Goal: Task Accomplishment & Management: Manage account settings

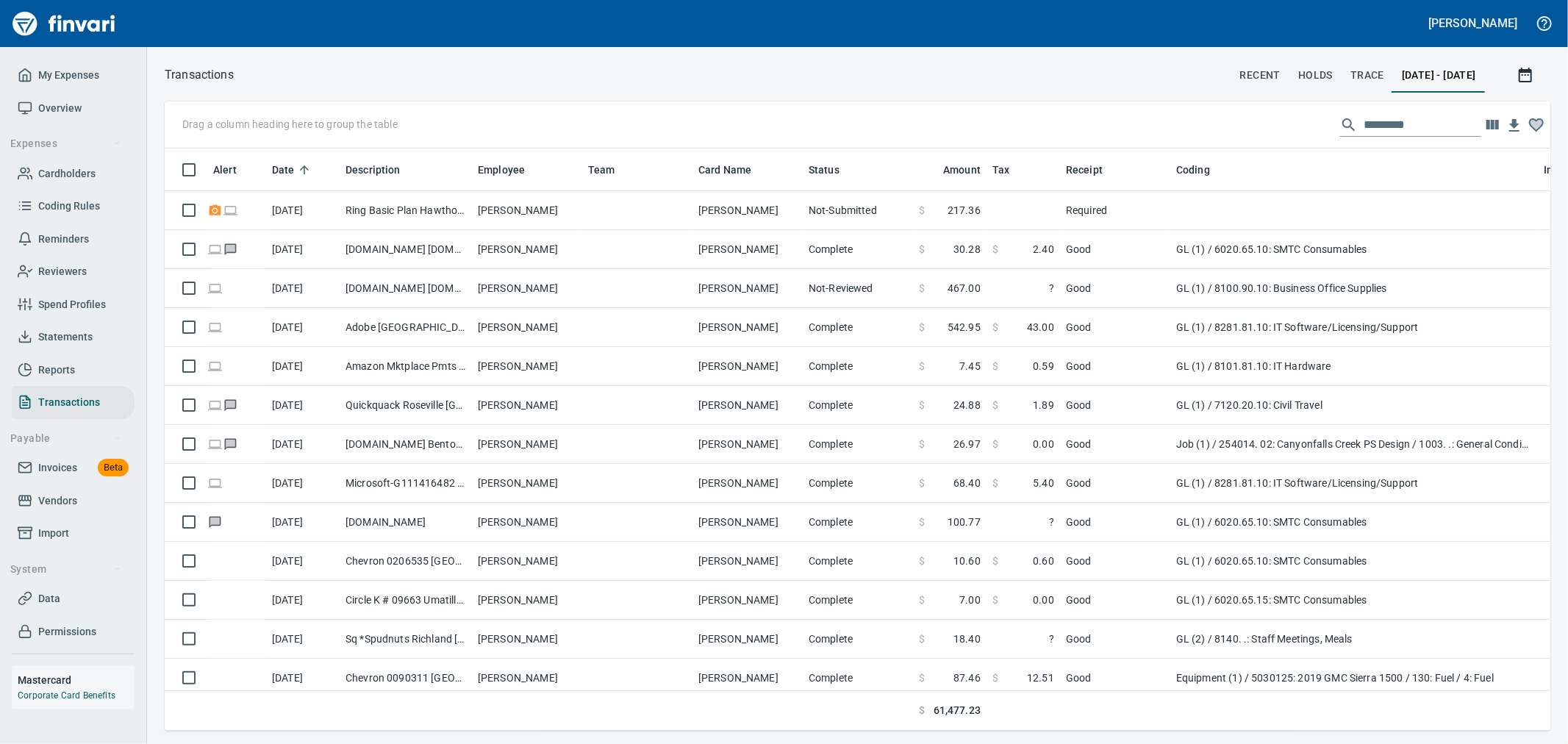
scroll to position [557, 1361]
click at [900, 54] on div "Transactions recent holds trace [DATE] - [DATE] Drag a column heading here to g…" at bounding box center [857, 396] width 1421 height 697
click at [88, 72] on span "My Expenses" at bounding box center [68, 75] width 61 height 18
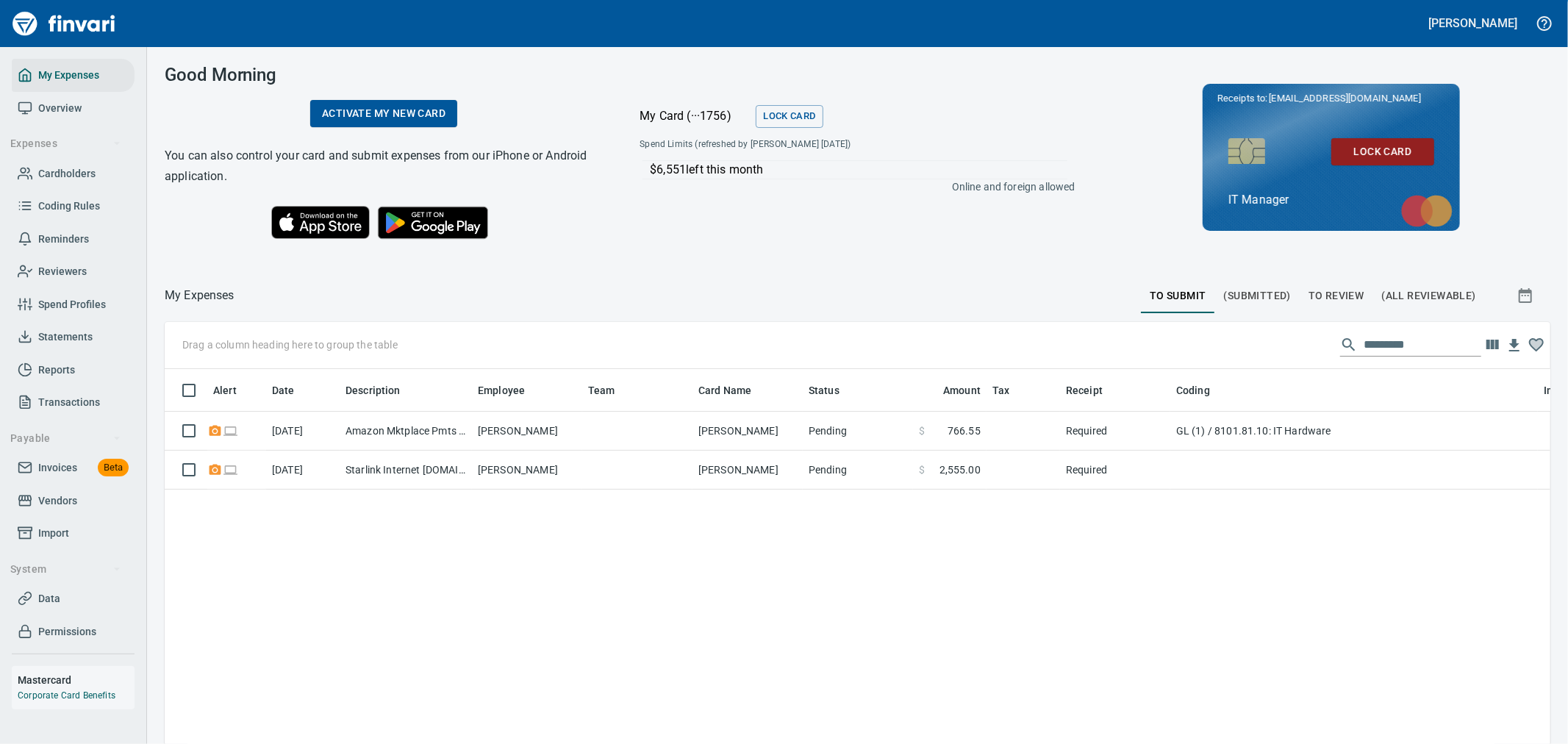
scroll to position [557, 1361]
click at [75, 173] on span "Cardholders" at bounding box center [66, 173] width 57 height 18
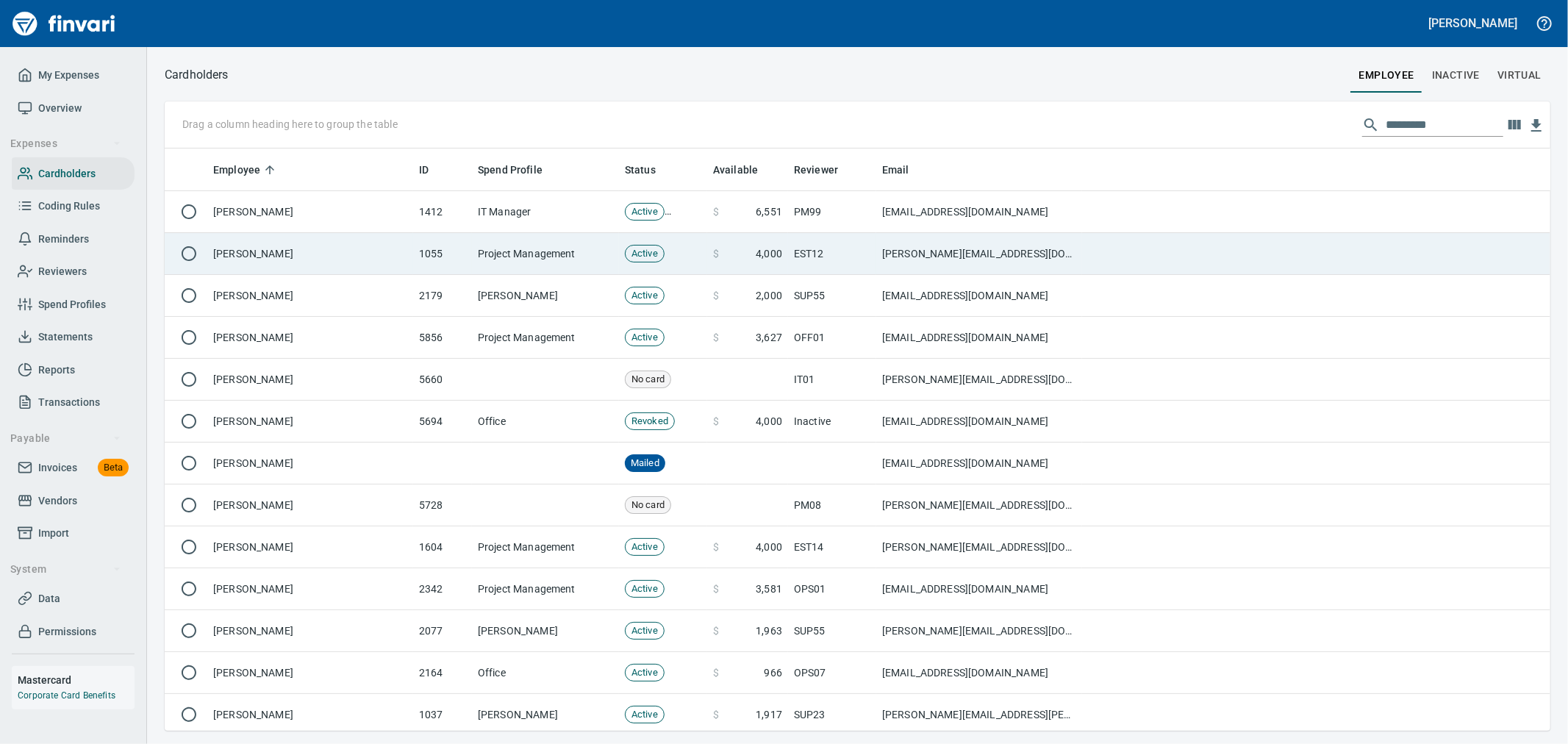
scroll to position [570, 1361]
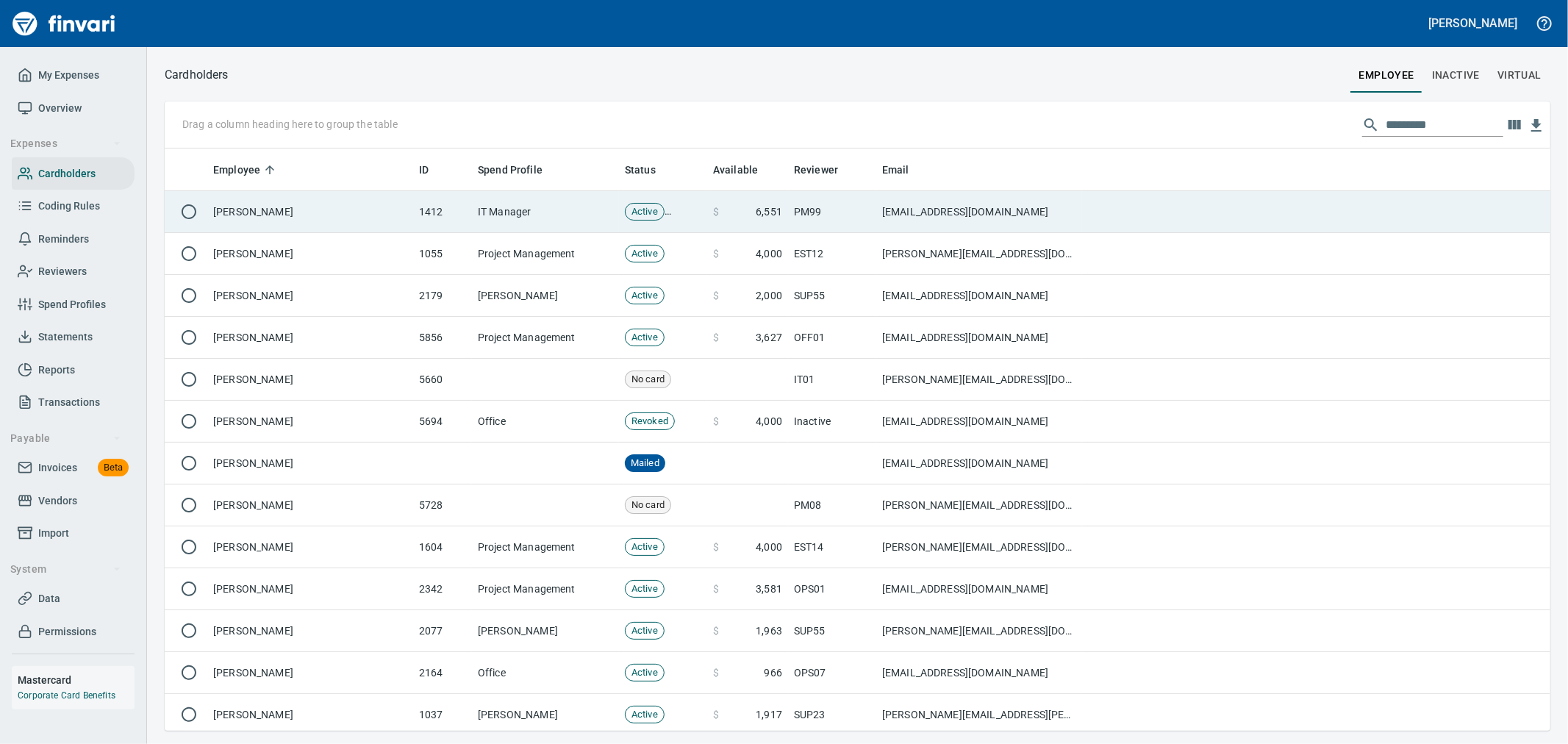
click at [395, 215] on td "[PERSON_NAME]" at bounding box center [310, 211] width 206 height 42
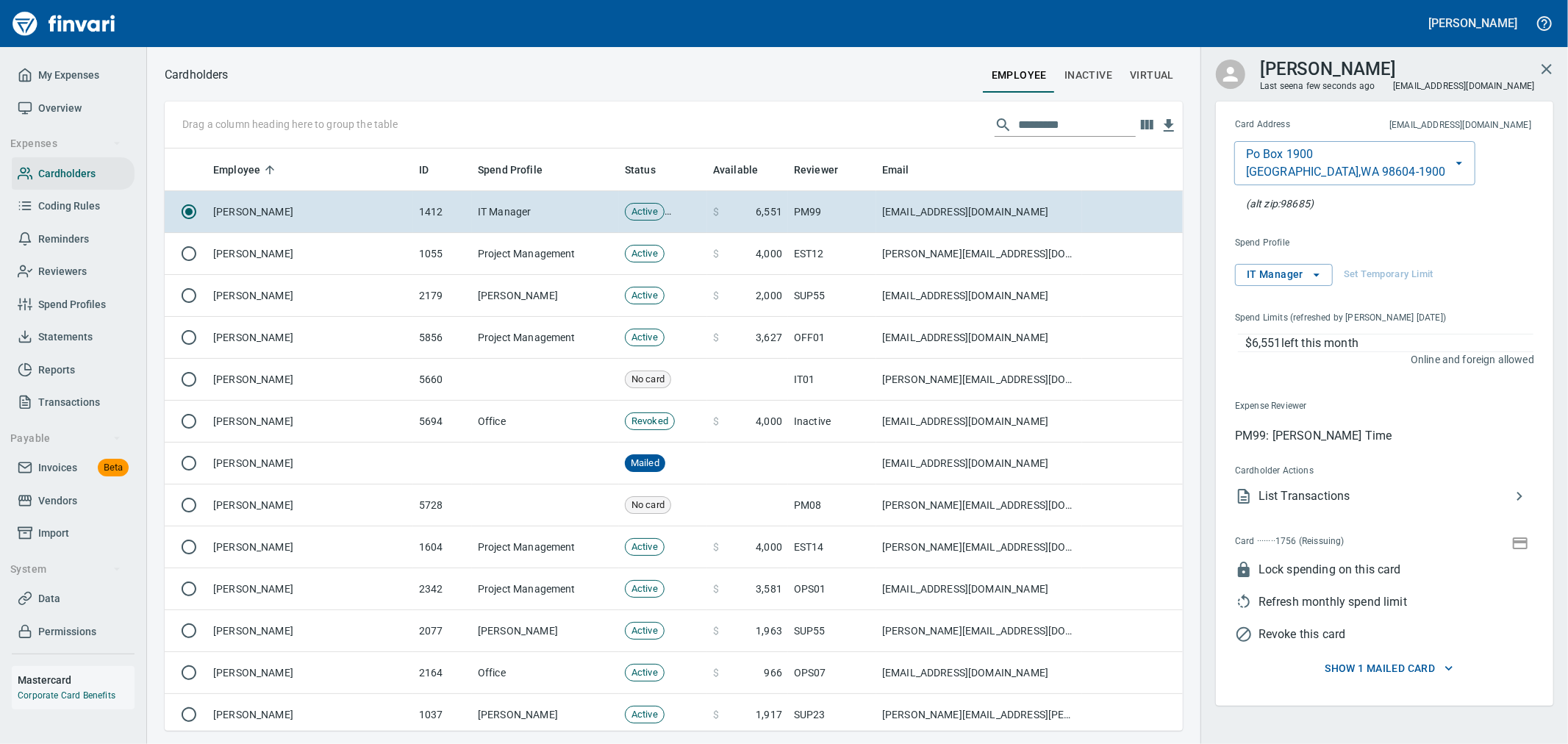
scroll to position [570, 994]
click at [1519, 546] on icon "button" at bounding box center [1519, 542] width 17 height 17
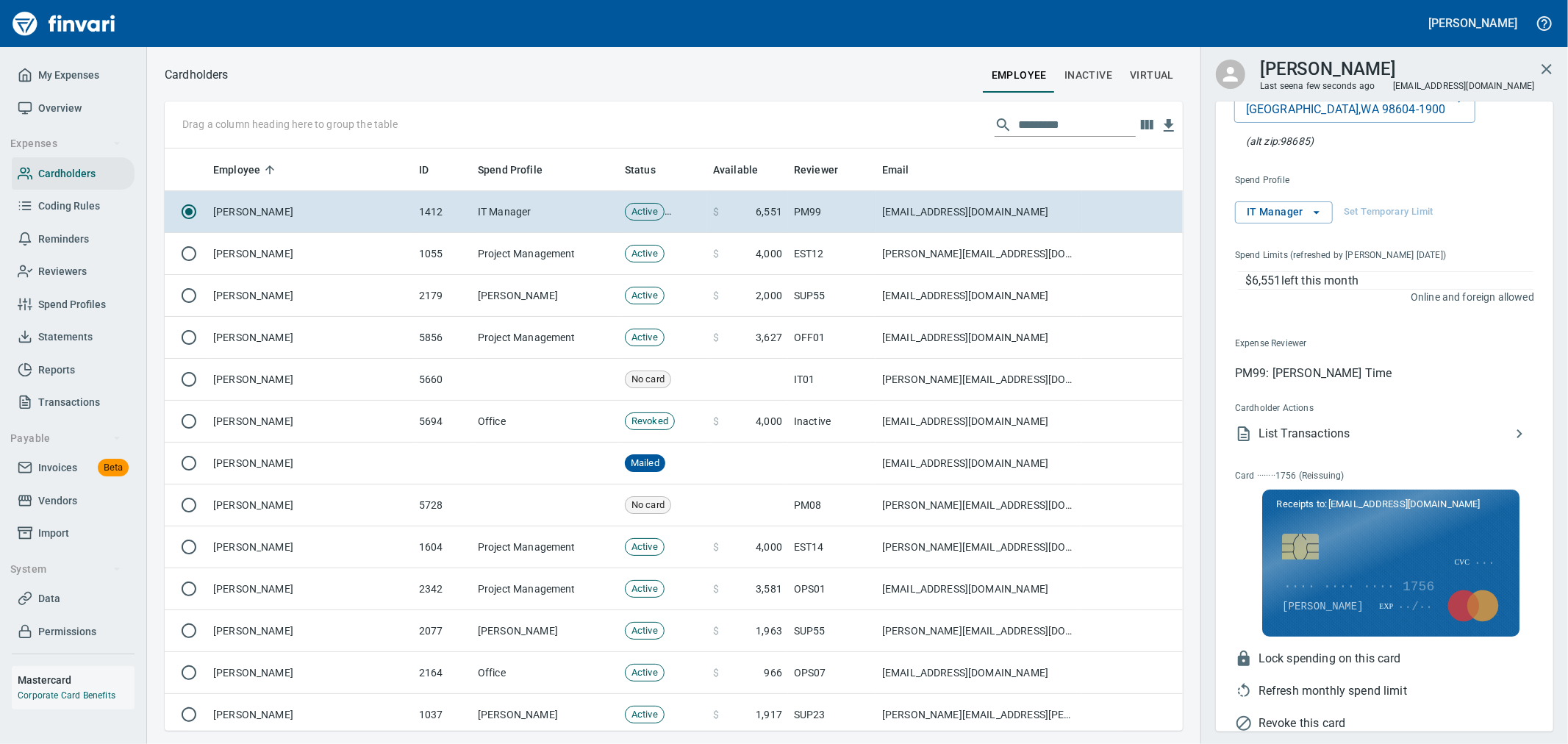
scroll to position [126, 0]
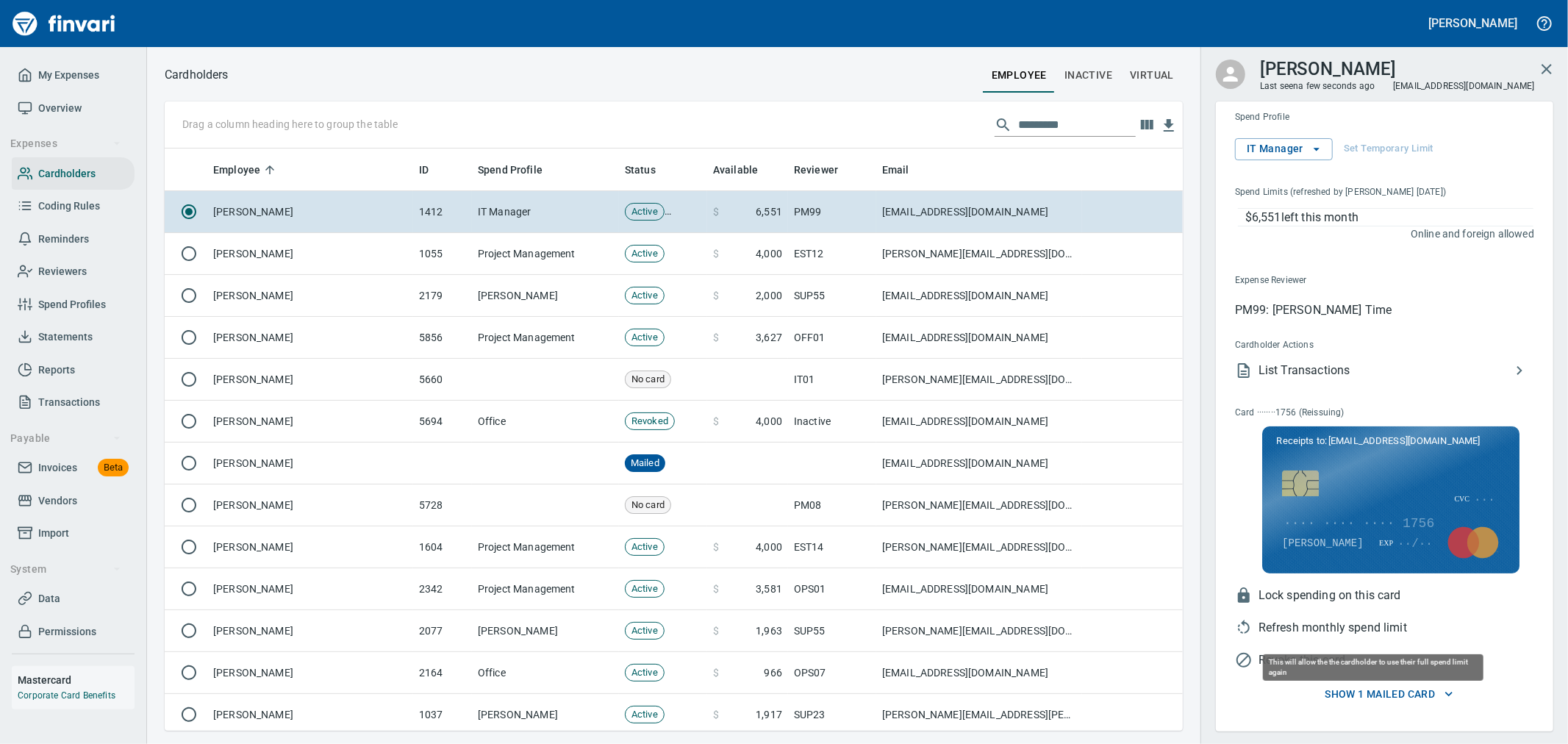
click at [1360, 625] on span "Refresh monthly spend limit" at bounding box center [1396, 627] width 275 height 17
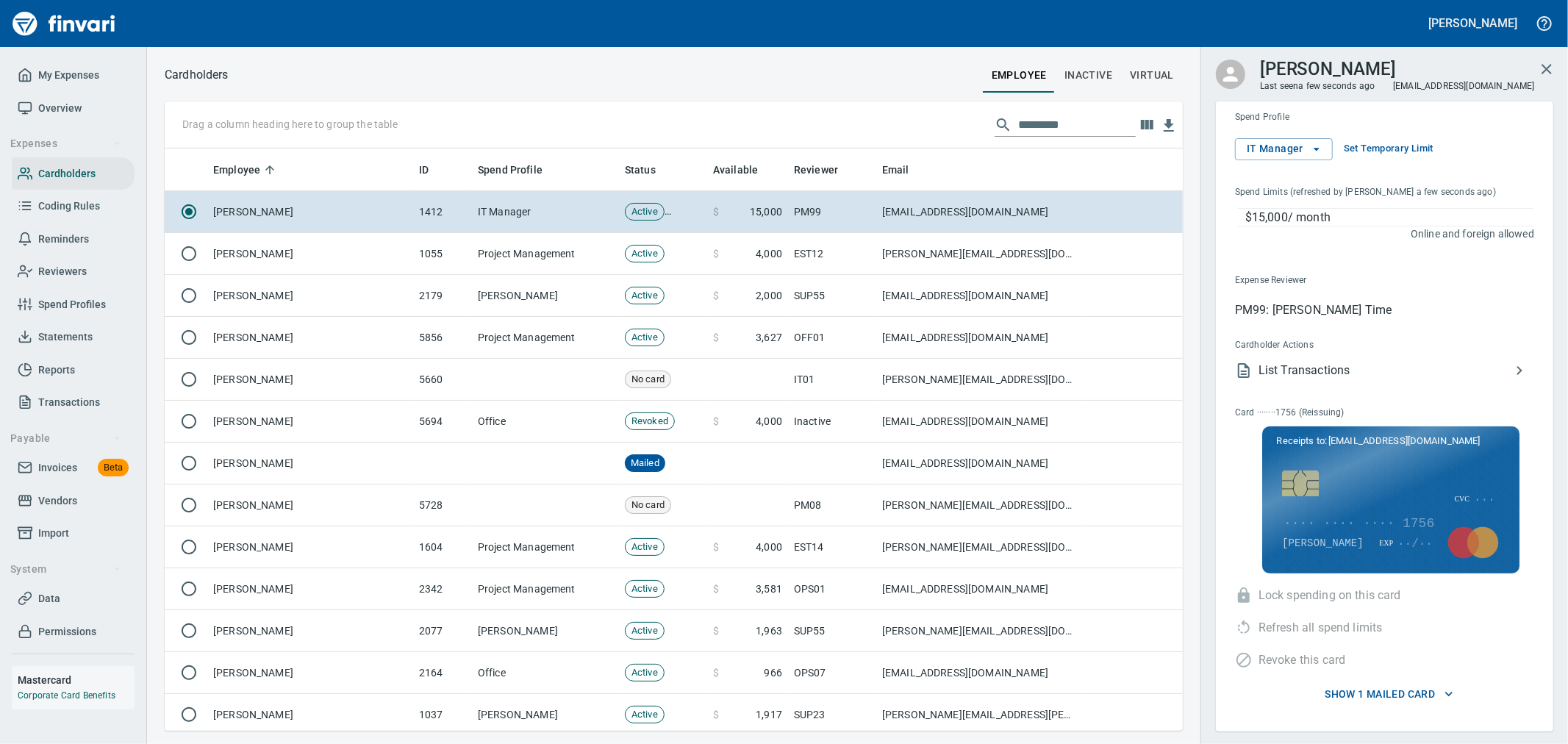
scroll to position [570, 994]
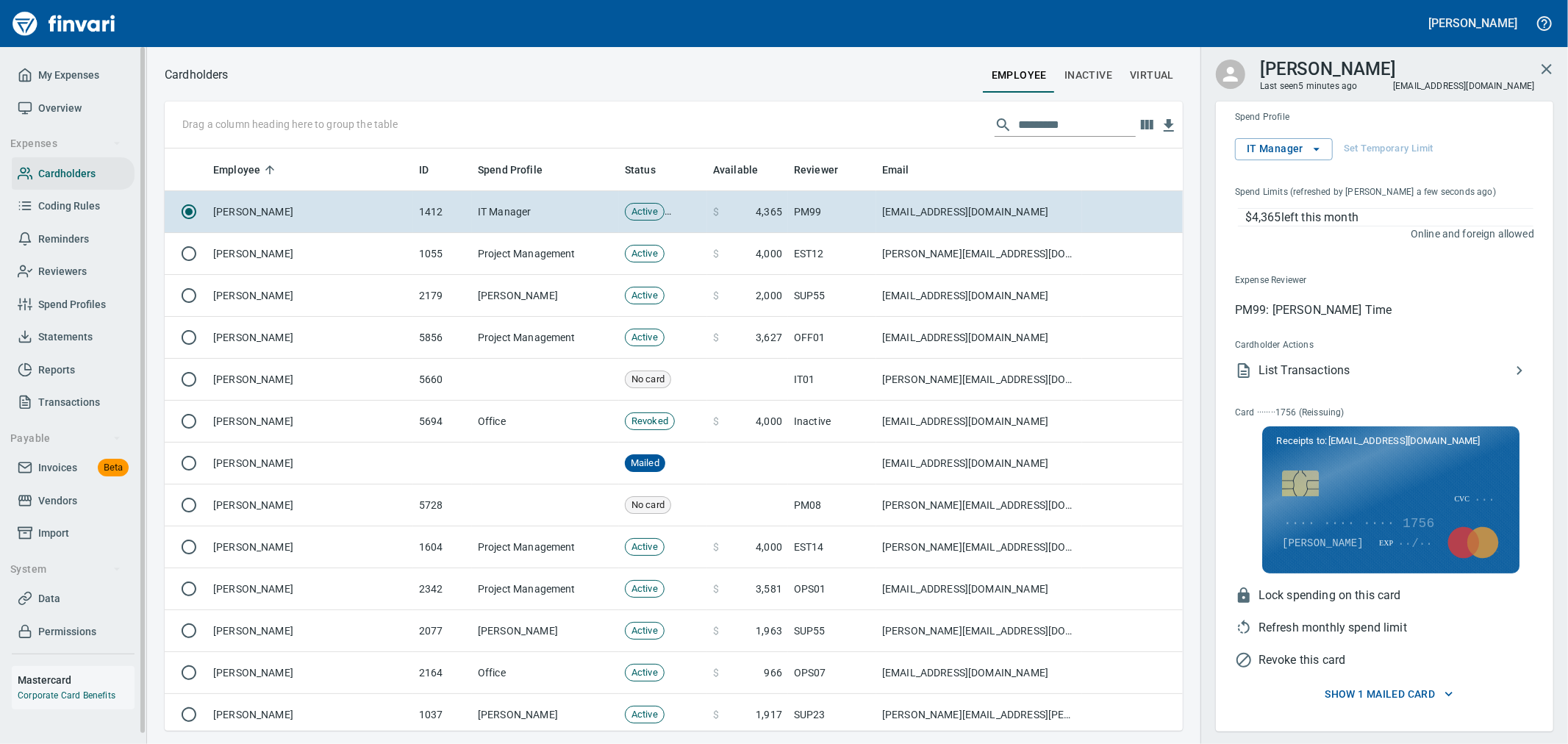
click at [69, 72] on span "My Expenses" at bounding box center [68, 75] width 61 height 18
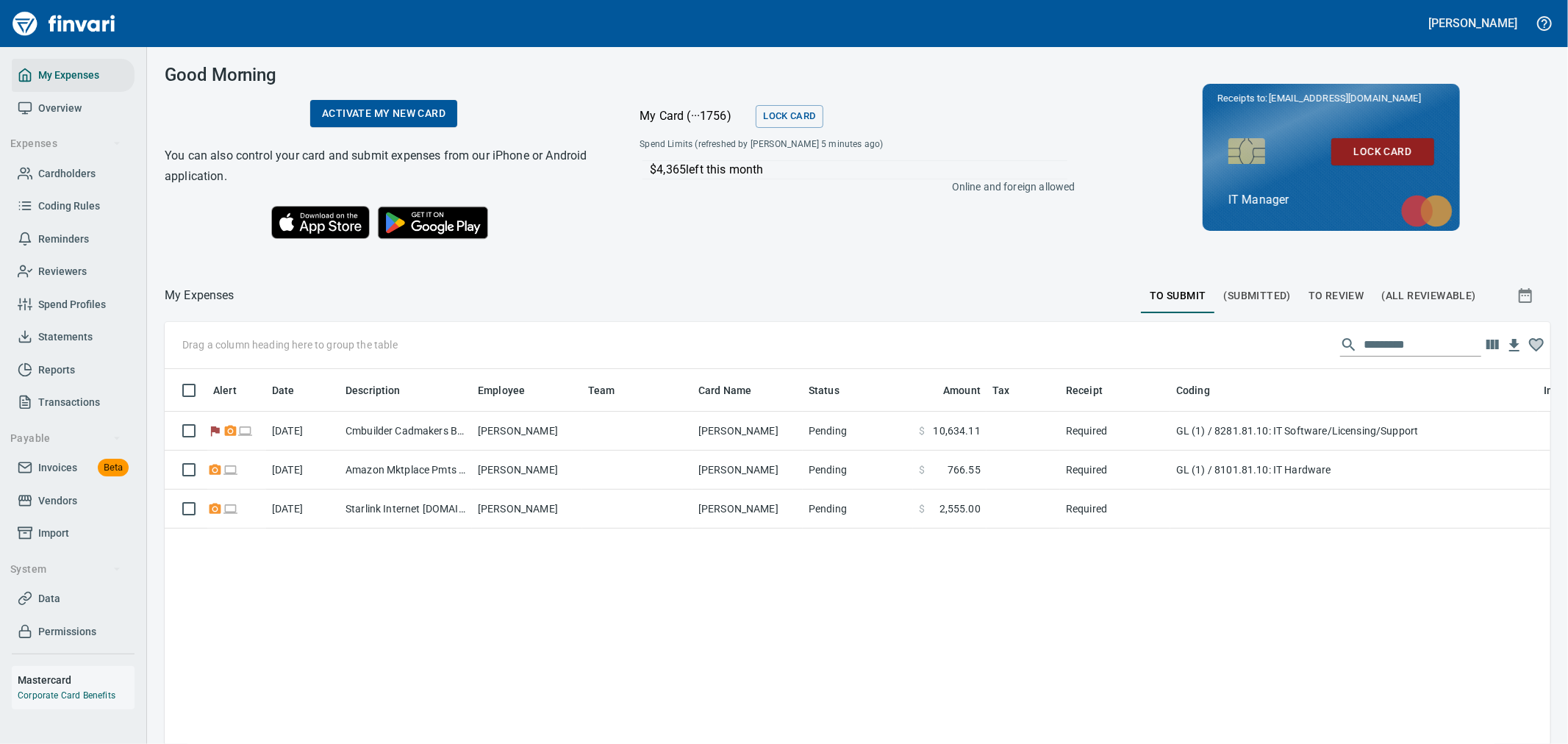
scroll to position [557, 1361]
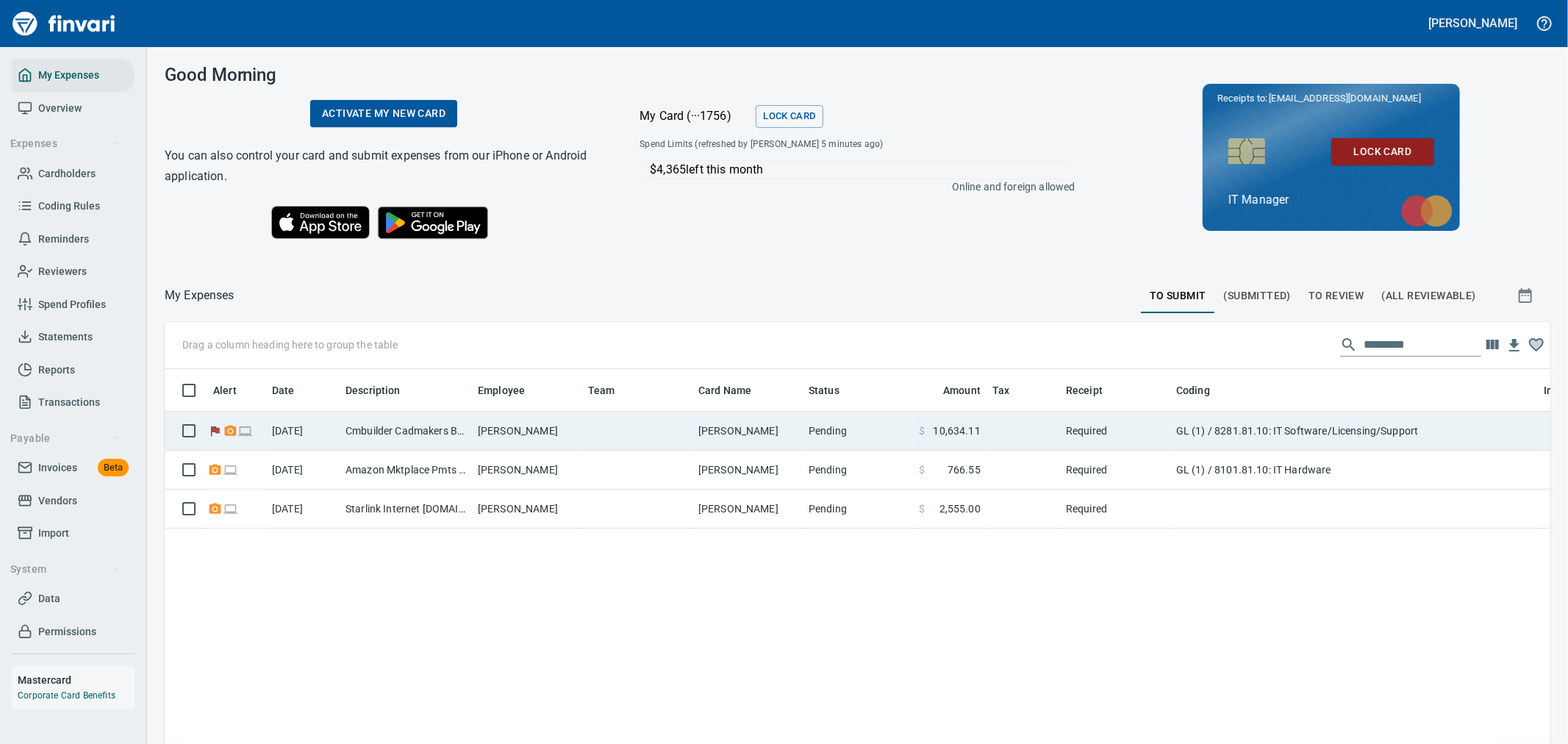
click at [1177, 431] on td "GL (1) / 8281.81.10: IT Software/Licensing/Support" at bounding box center [1353, 431] width 367 height 39
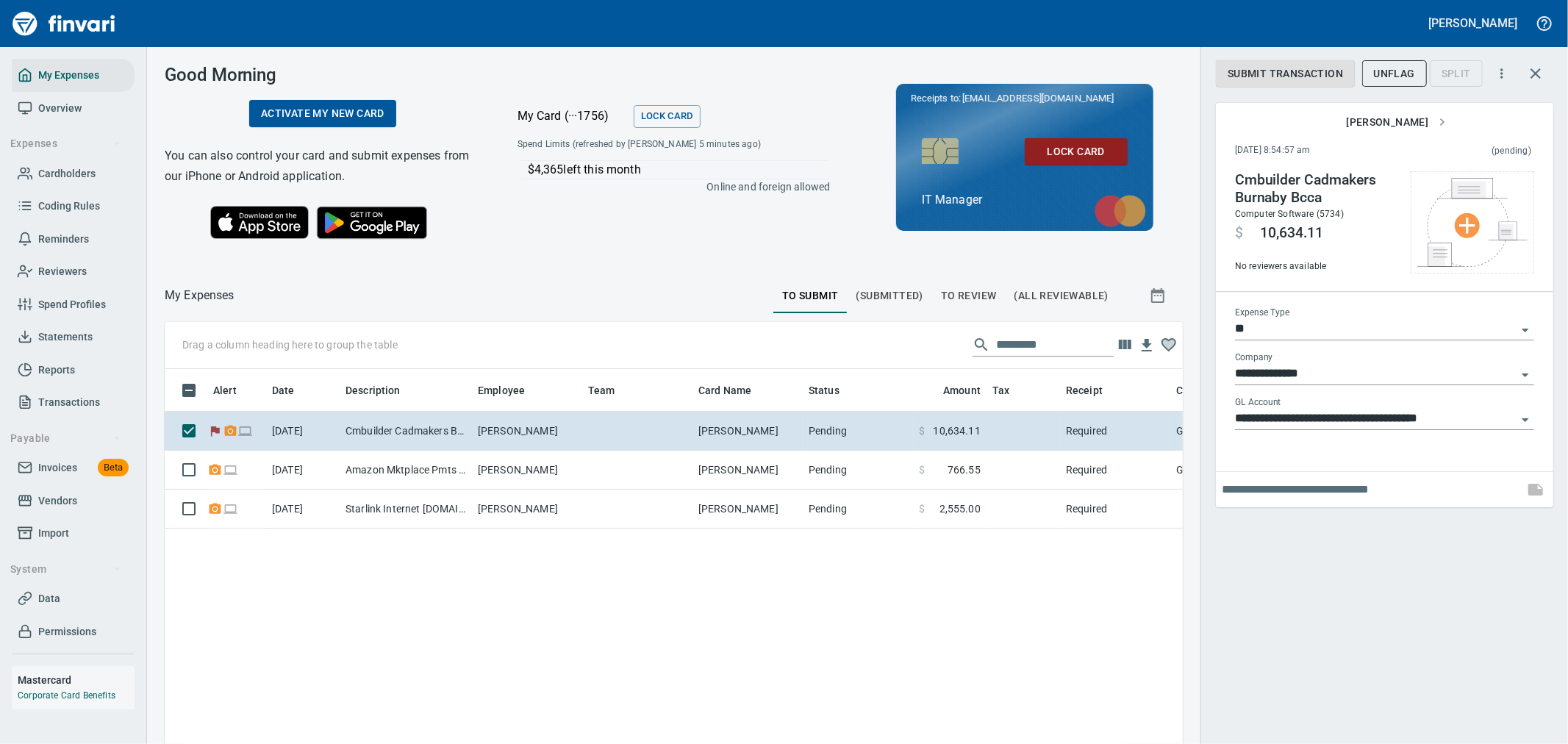
scroll to position [557, 994]
drag, startPoint x: 1441, startPoint y: 647, endPoint x: 1344, endPoint y: 542, distance: 142.9
click at [1429, 634] on div "**********" at bounding box center [1384, 372] width 367 height 744
click at [1332, 498] on input "text" at bounding box center [1369, 489] width 296 height 24
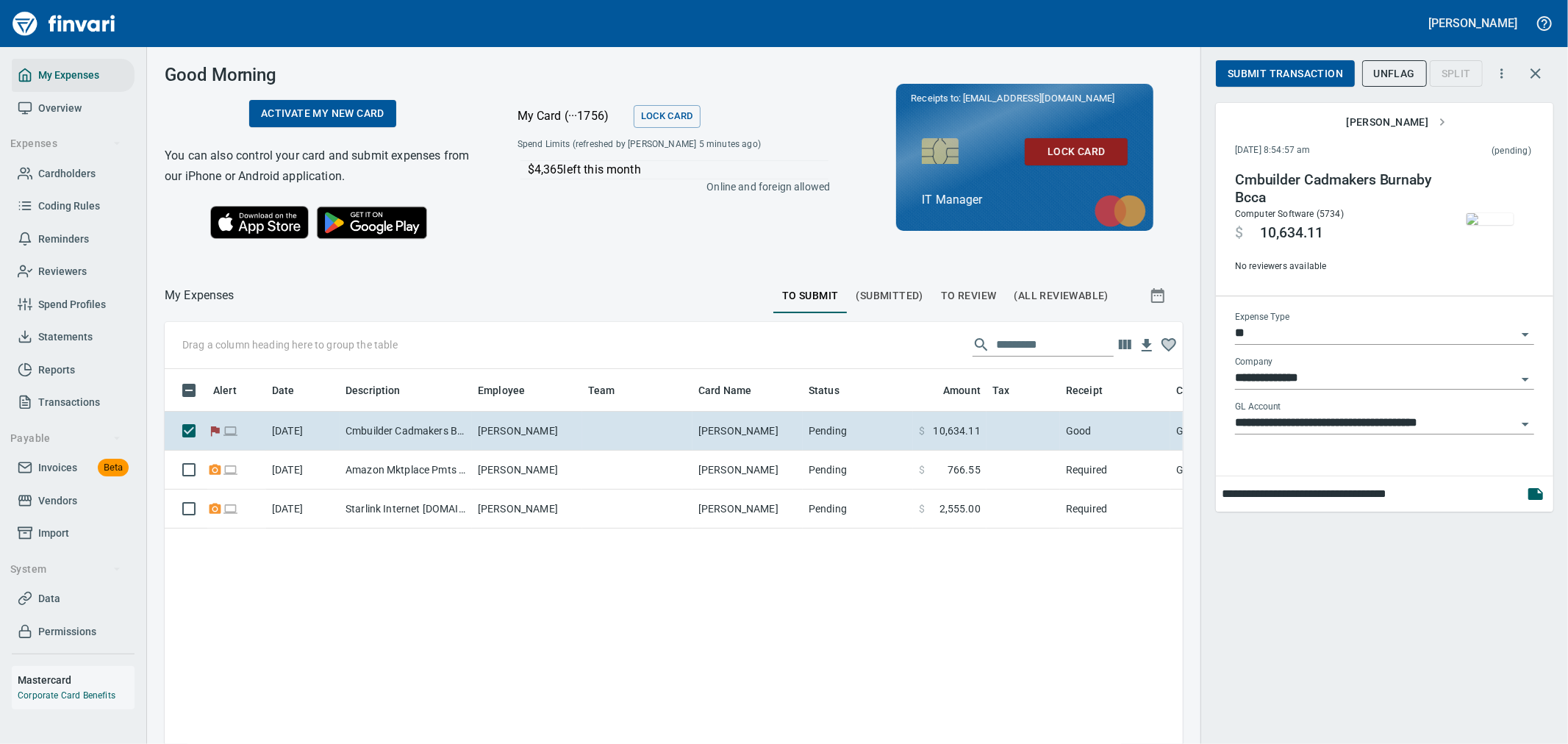
type input "**********"
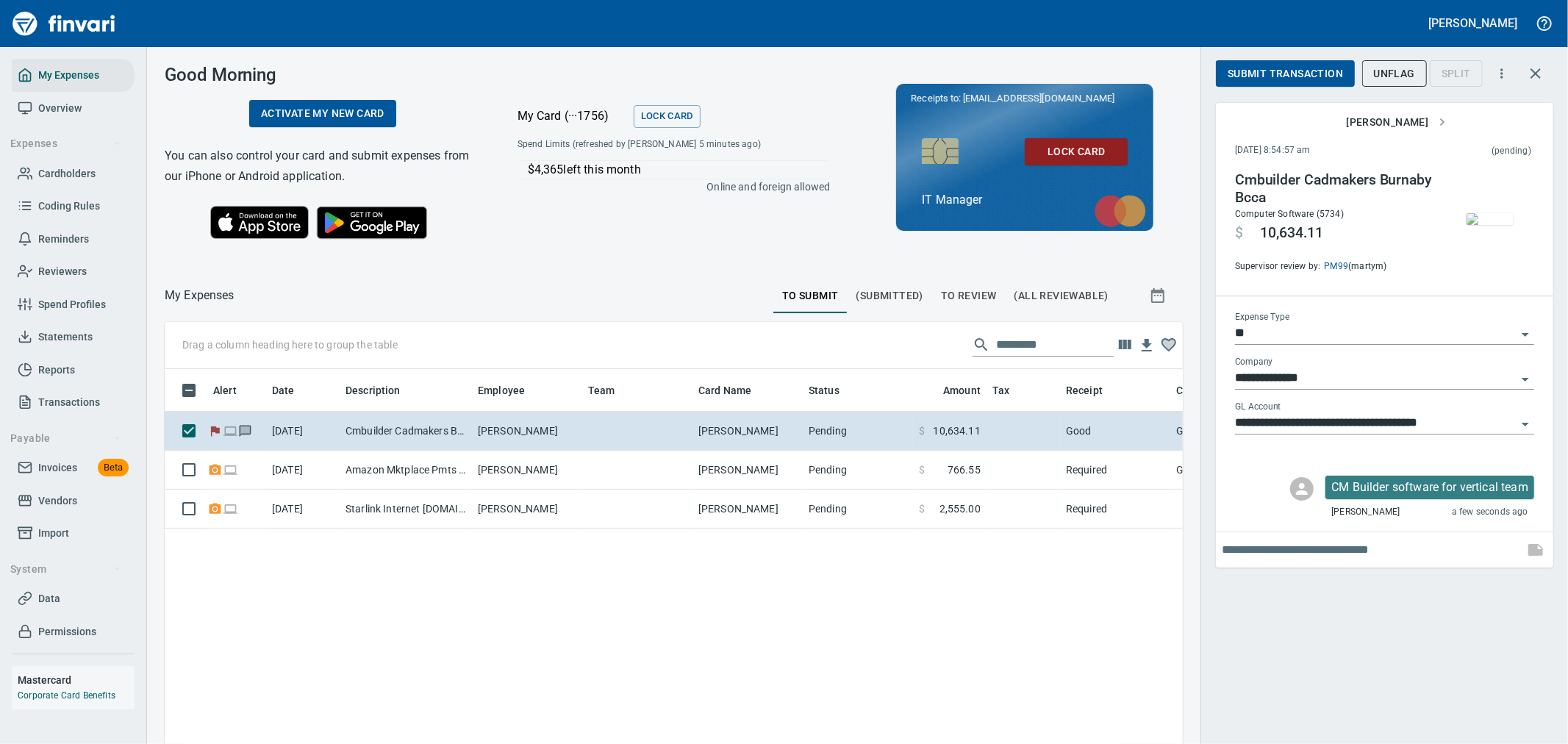
click at [1508, 213] on img "button" at bounding box center [1490, 218] width 47 height 11
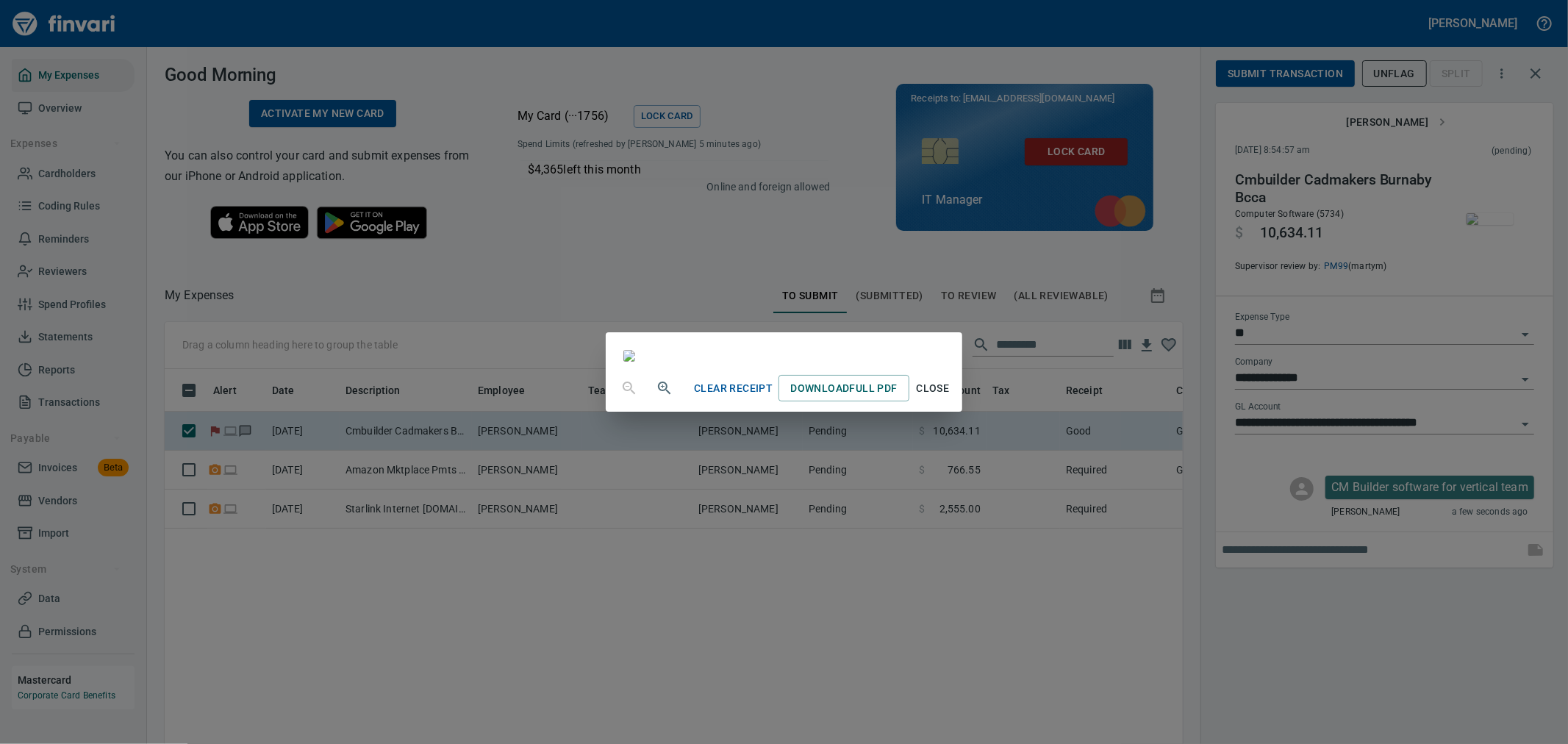
click at [1391, 599] on div "Clear Receipt Download Full PDF Close" at bounding box center [784, 372] width 1568 height 744
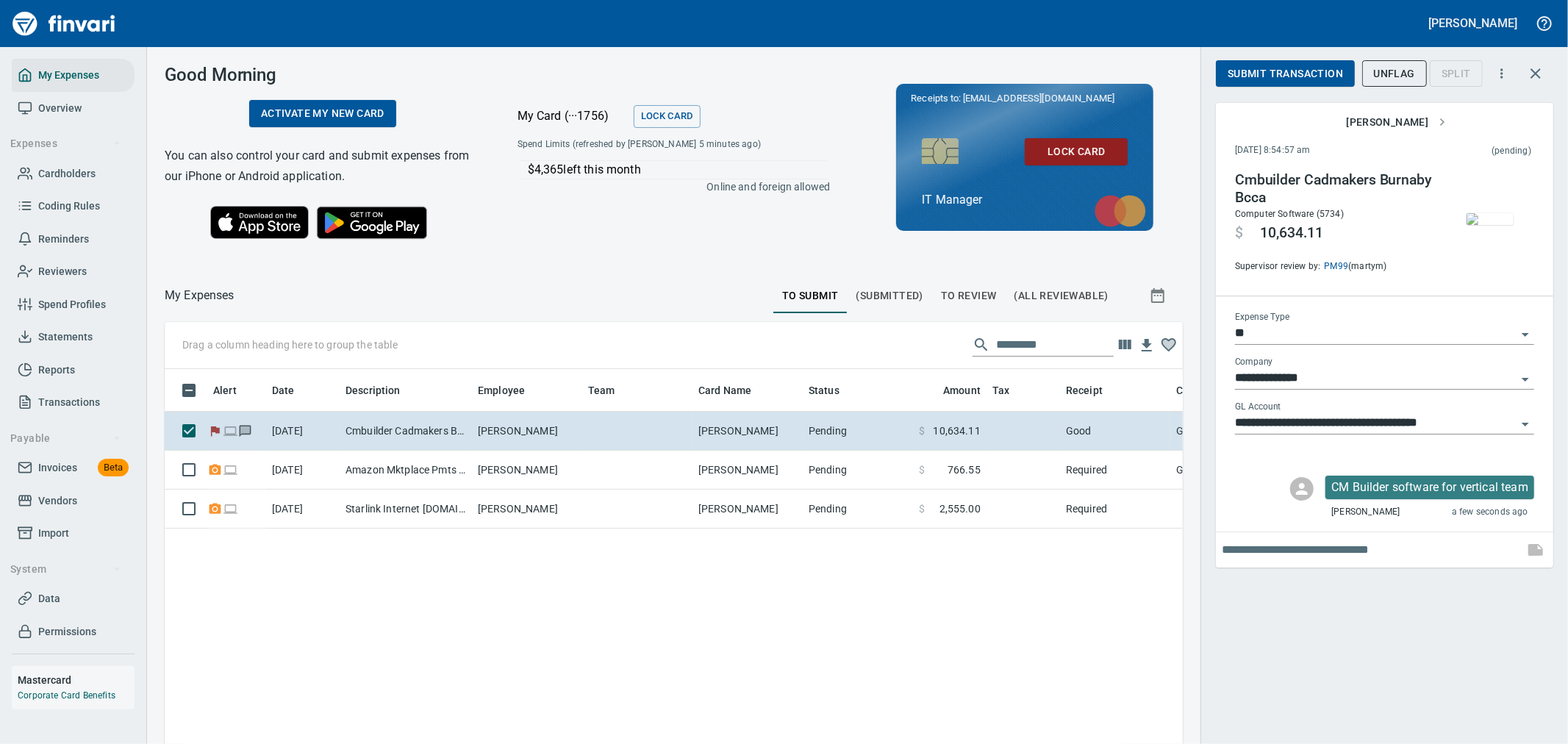
click at [1297, 71] on span "Submit Transaction" at bounding box center [1285, 74] width 116 height 18
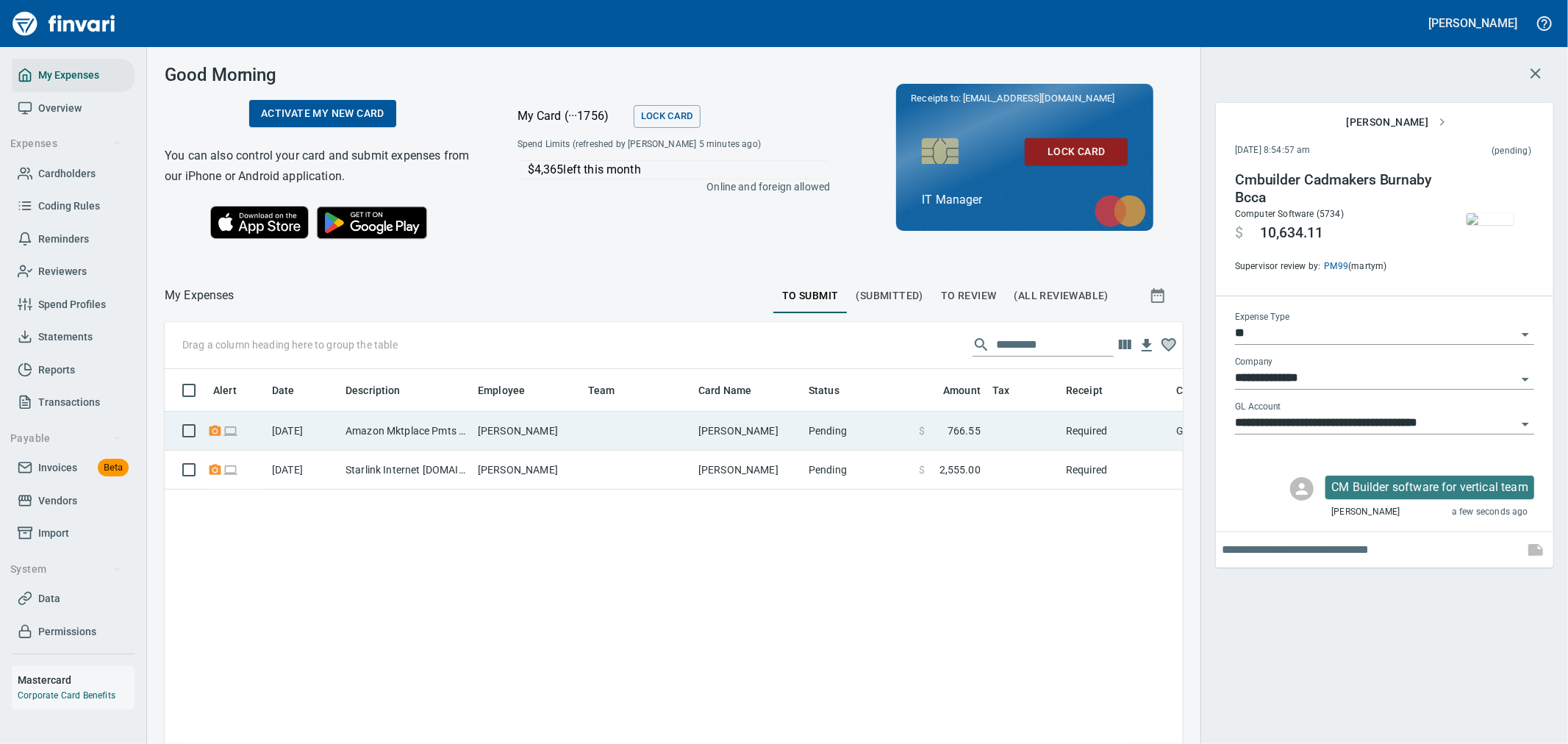
click at [724, 421] on td "[PERSON_NAME]" at bounding box center [747, 431] width 110 height 39
type input "**********"
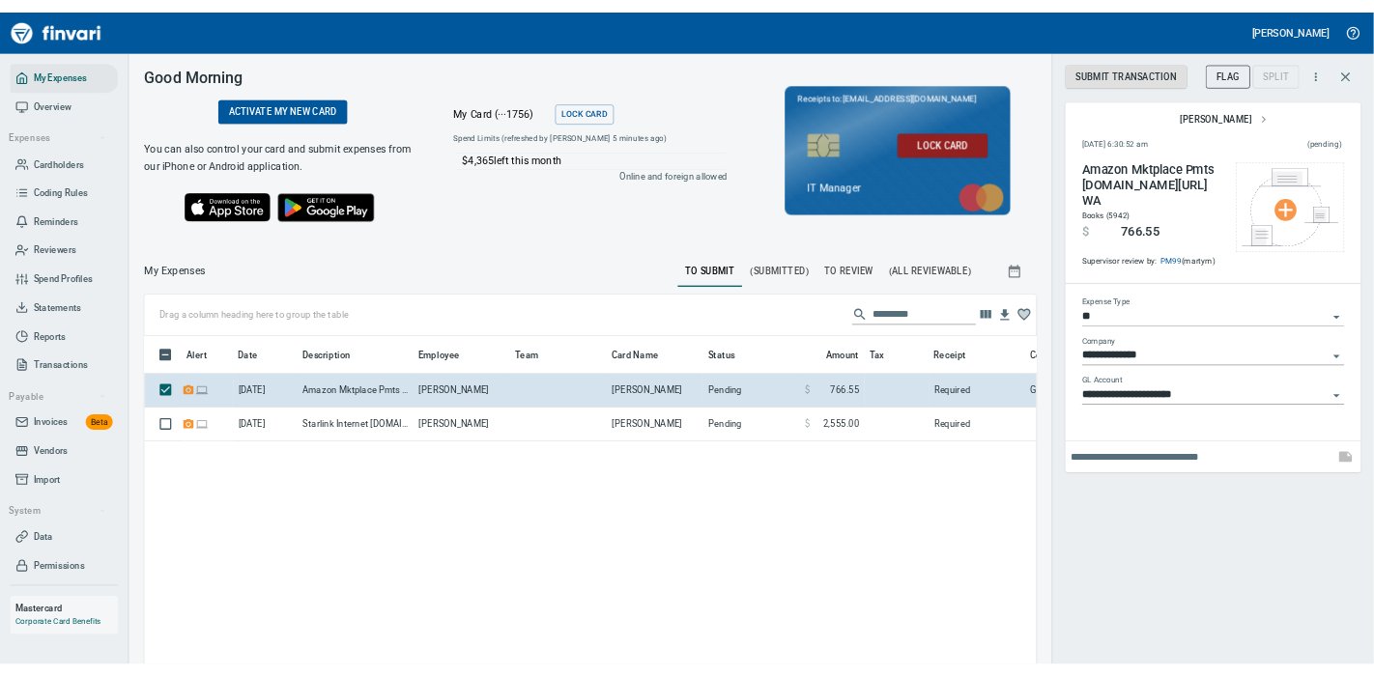
scroll to position [732, 1306]
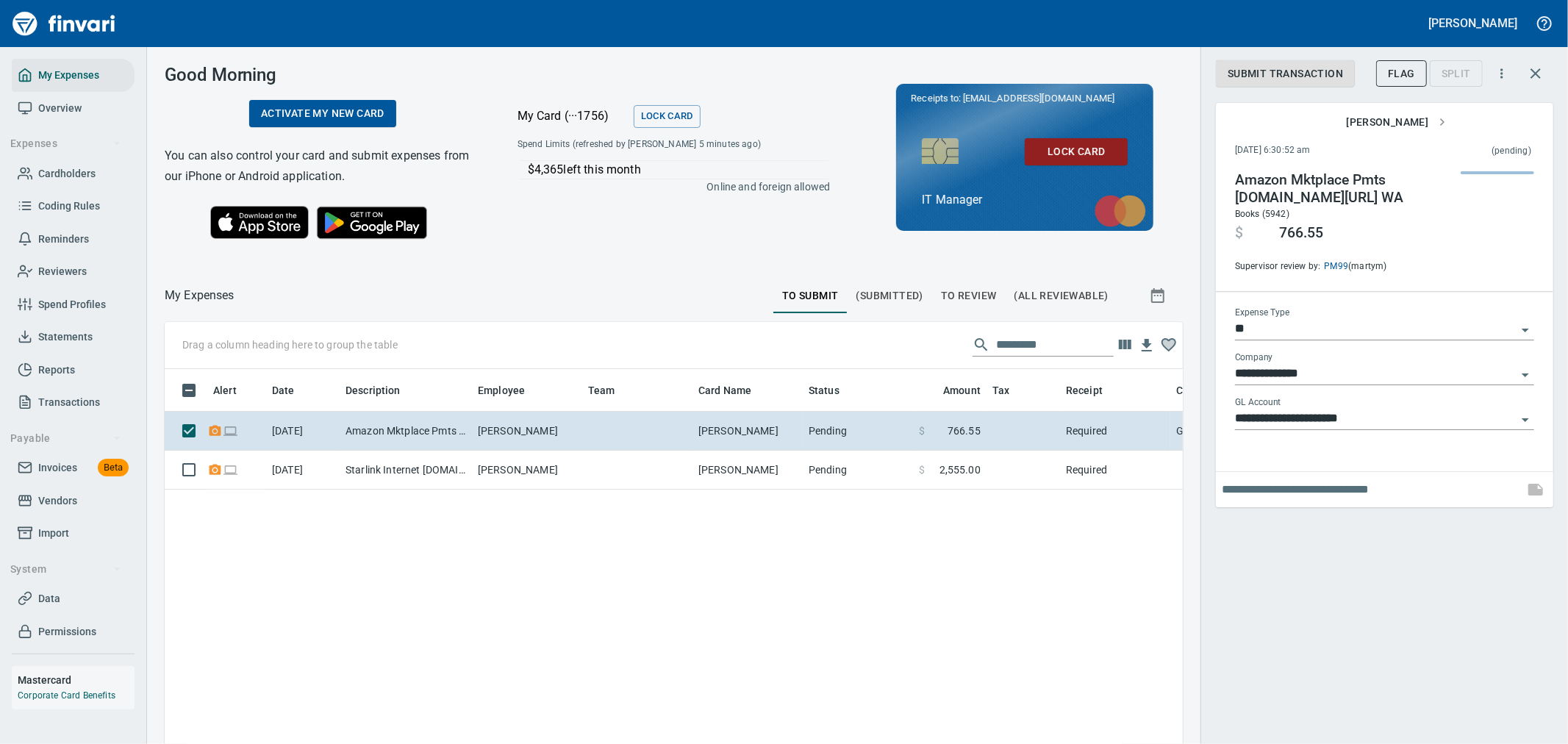
click at [1438, 640] on div "**********" at bounding box center [1384, 372] width 367 height 744
click at [1296, 79] on span "Submit Transaction" at bounding box center [1285, 74] width 116 height 18
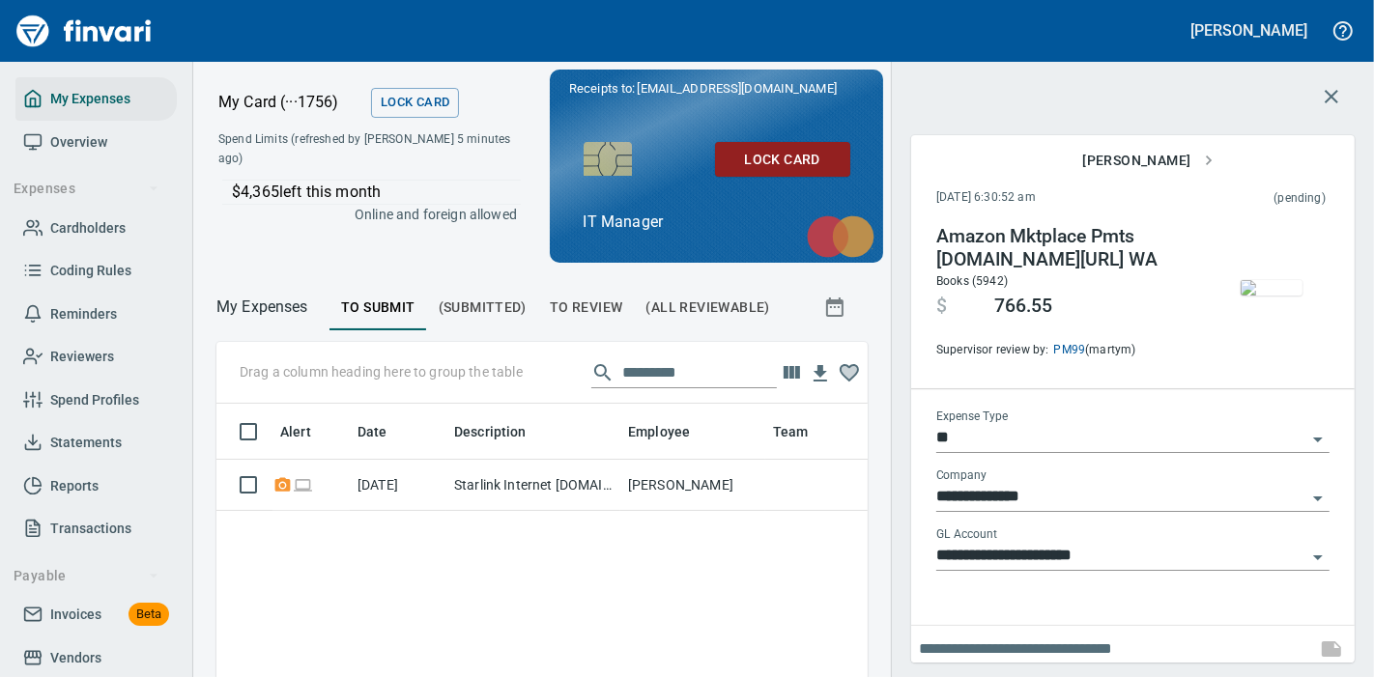
scroll to position [432, 618]
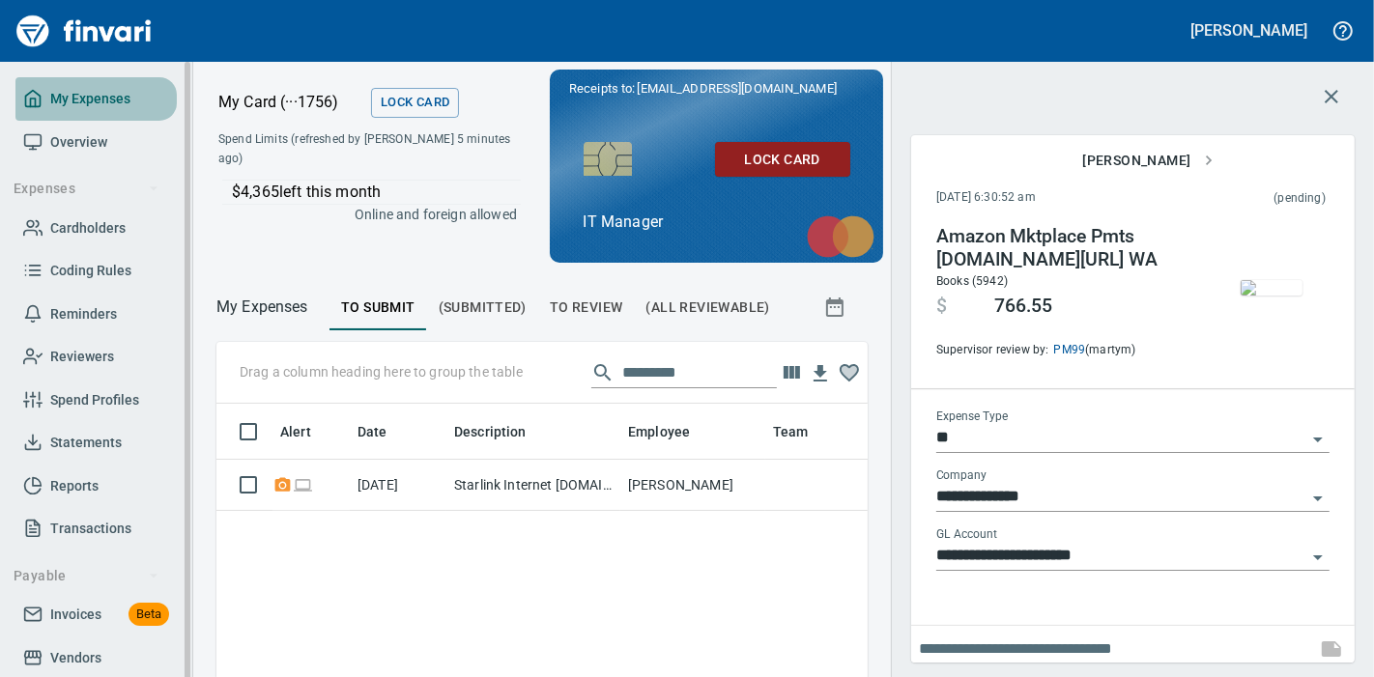
click at [89, 94] on span "My Expenses" at bounding box center [90, 99] width 80 height 24
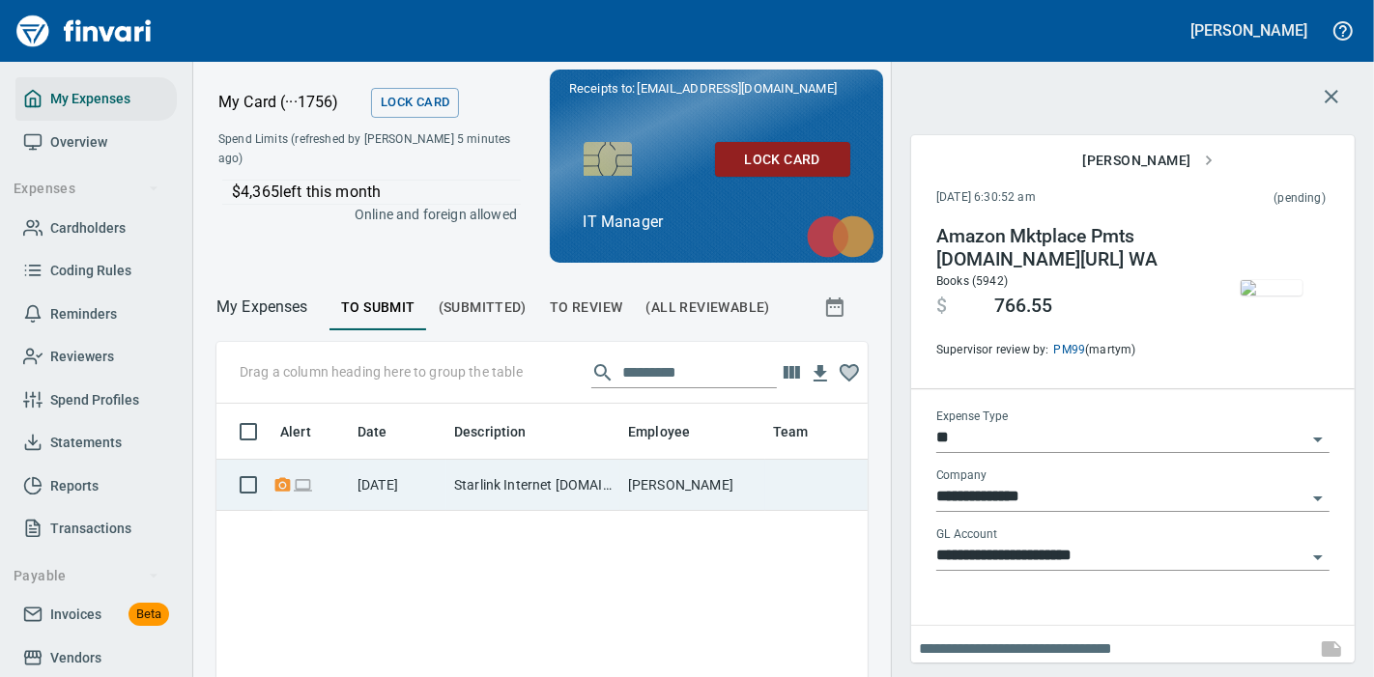
click at [432, 478] on td "[DATE]" at bounding box center [398, 485] width 97 height 51
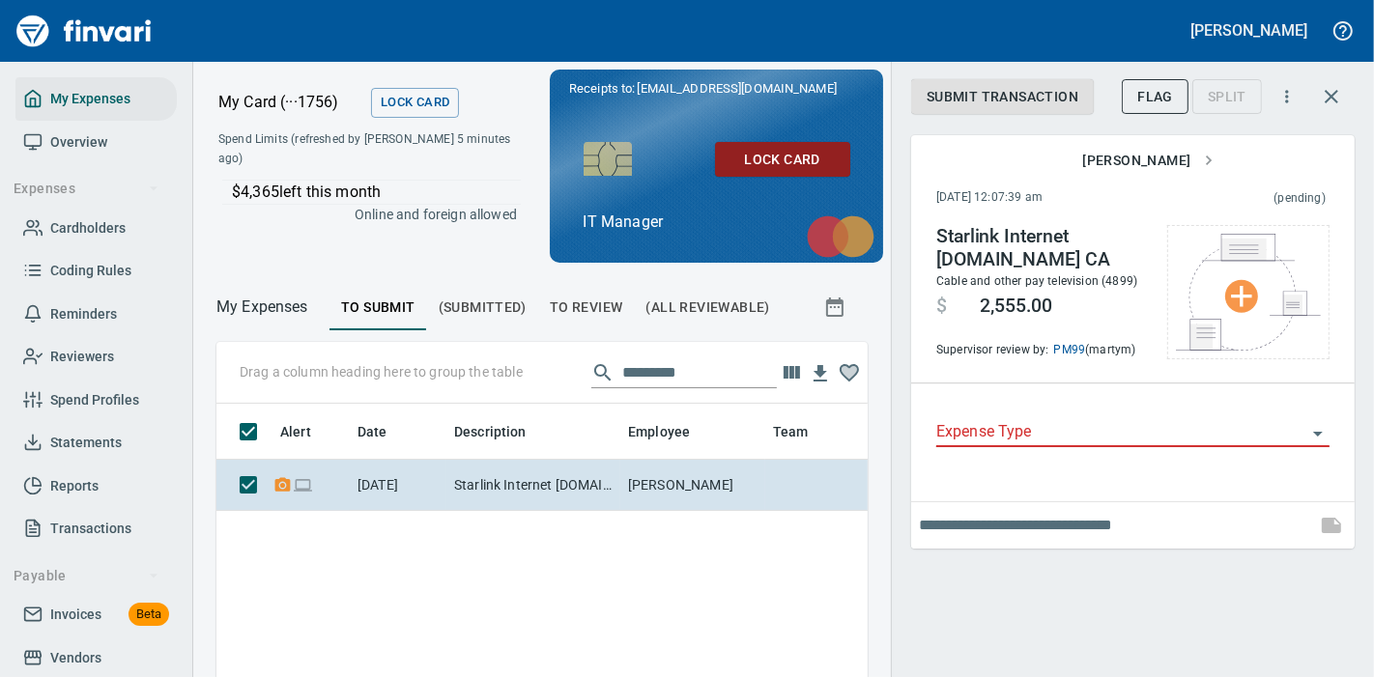
scroll to position [432, 618]
click at [1014, 437] on input "Expense Type" at bounding box center [1121, 432] width 370 height 27
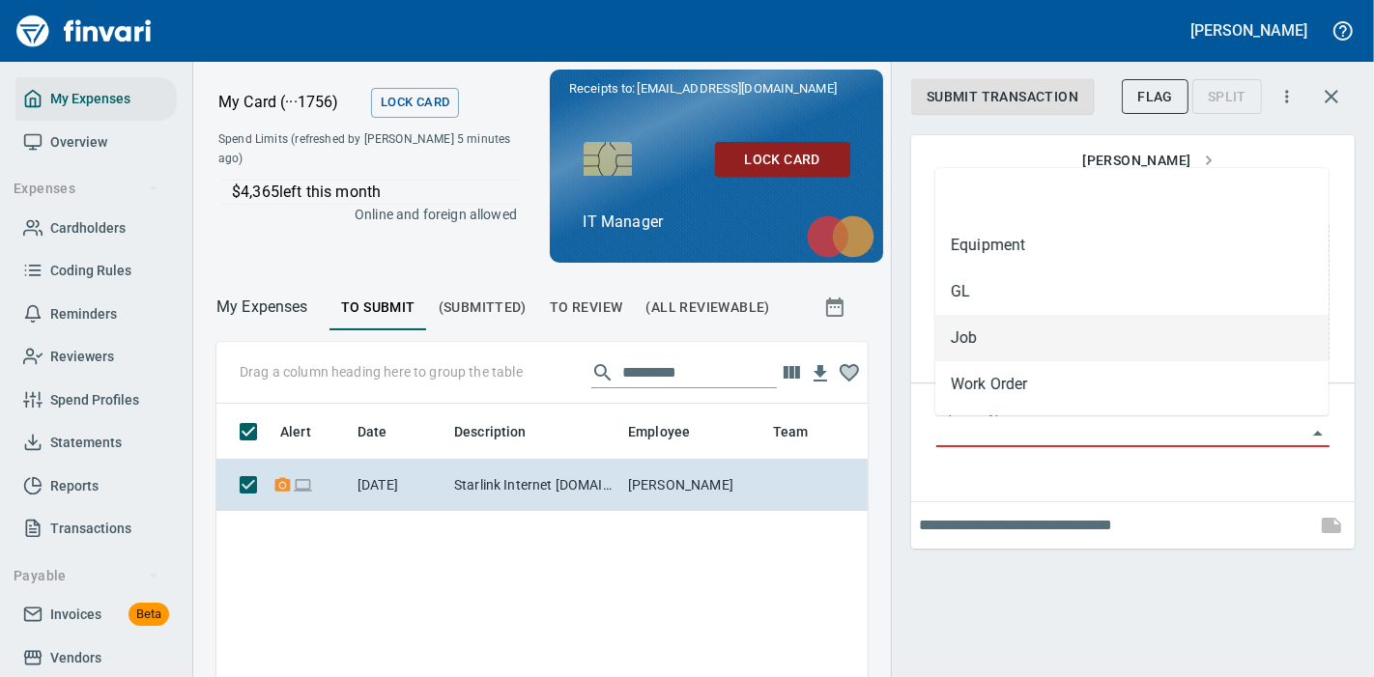
click at [1003, 338] on li "Job" at bounding box center [1131, 338] width 393 height 46
type input "***"
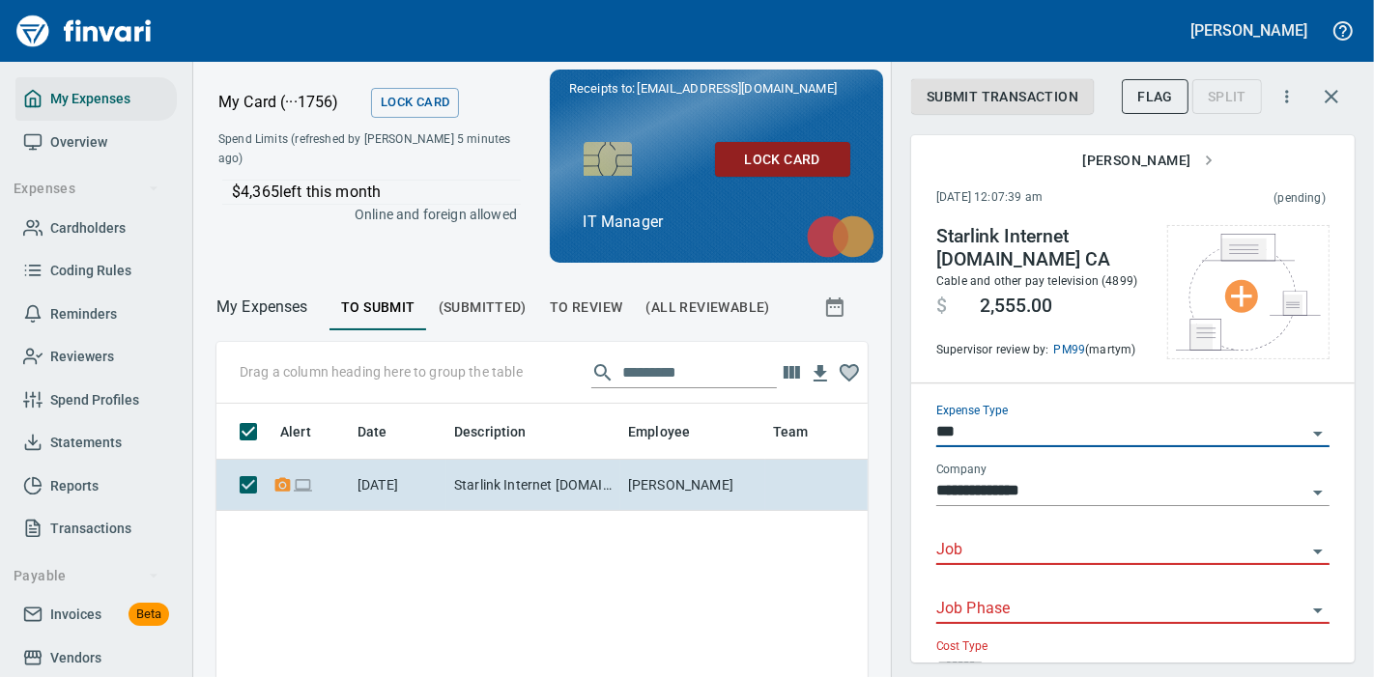
click at [1023, 564] on input "Job" at bounding box center [1121, 550] width 370 height 27
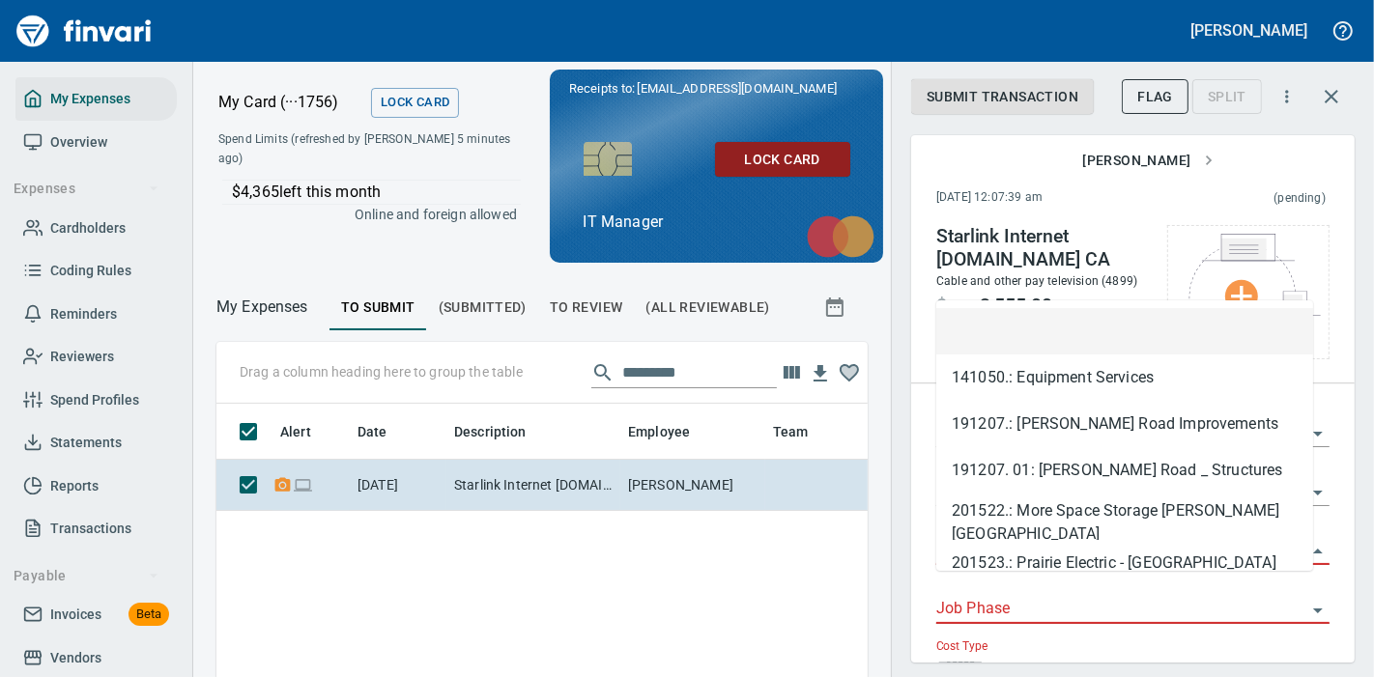
click at [980, 176] on div "[PERSON_NAME]" at bounding box center [1132, 160] width 443 height 51
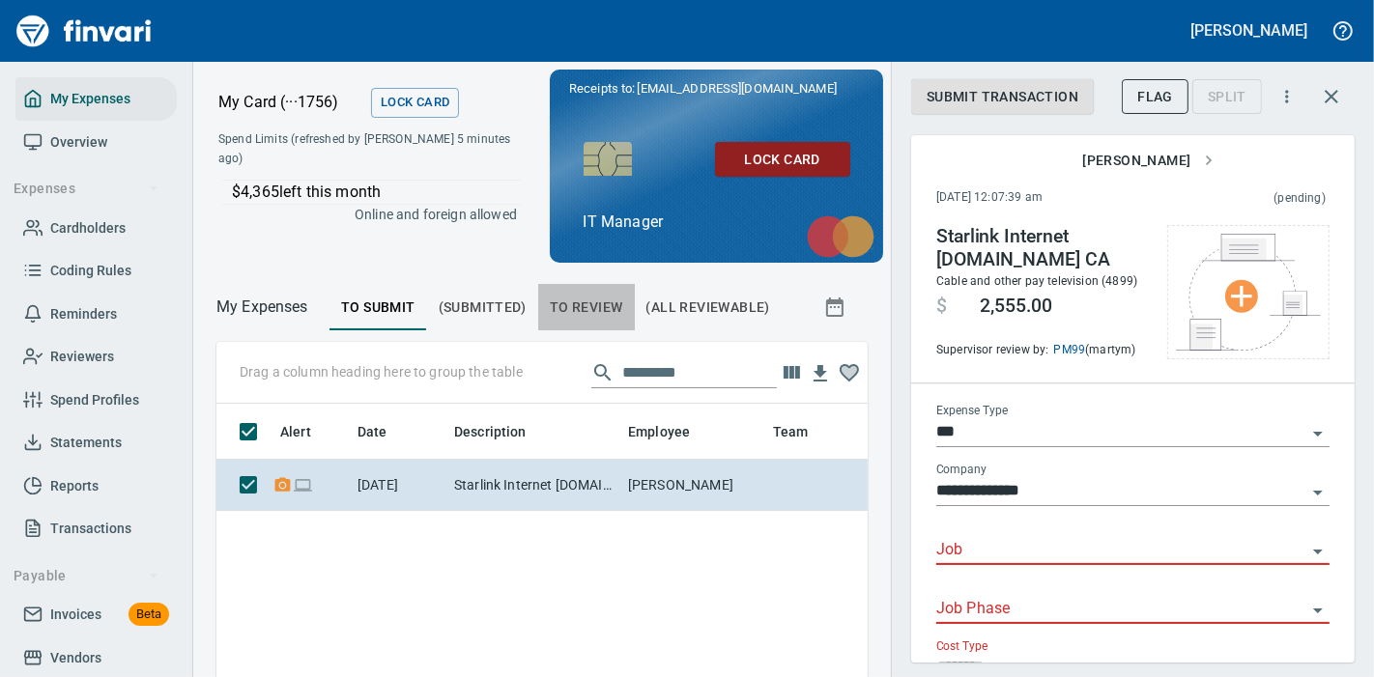
click at [588, 302] on span "To Review" at bounding box center [586, 308] width 73 height 24
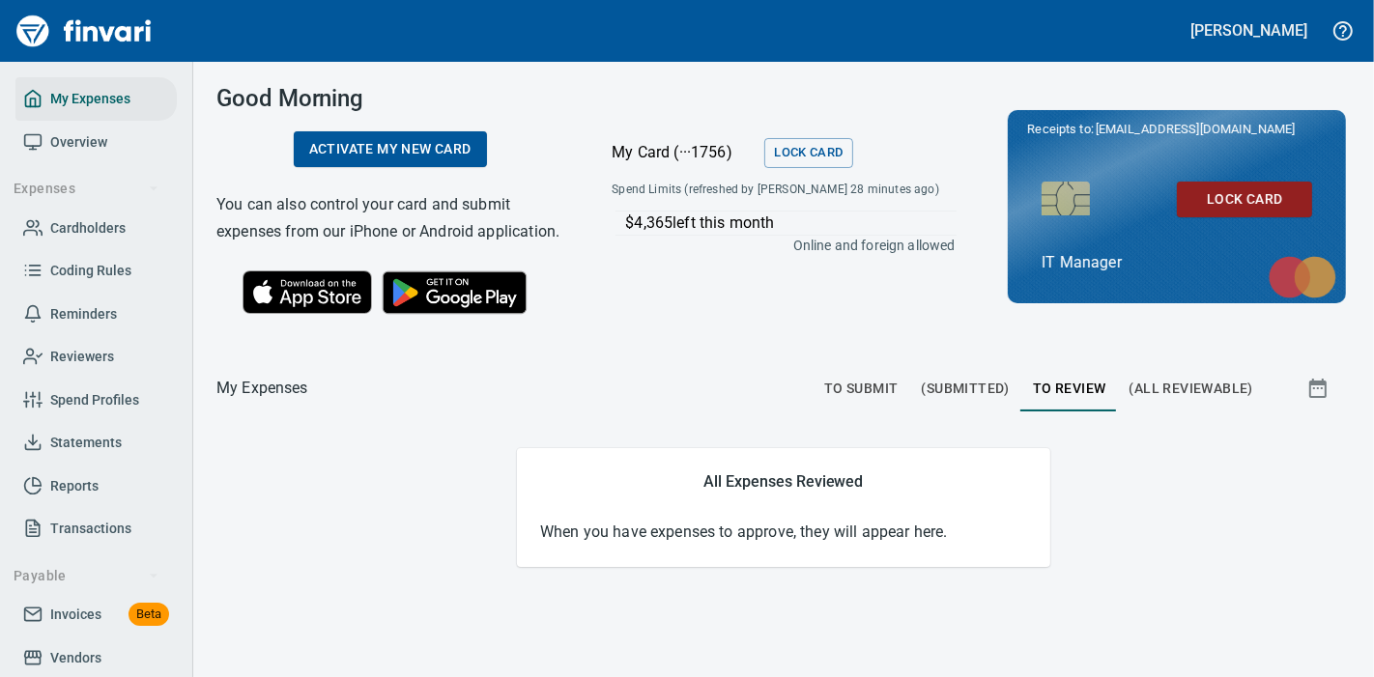
click at [996, 586] on div "Good Morning Activate my new card You can also control your card and submit exp…" at bounding box center [783, 369] width 1181 height 615
